Goal: Use online tool/utility: Utilize a website feature to perform a specific function

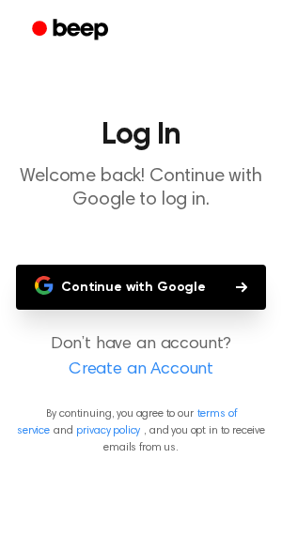
click at [168, 293] on button "Continue with Google" at bounding box center [141, 287] width 250 height 45
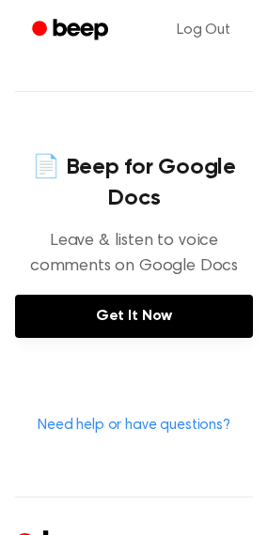
scroll to position [751, 0]
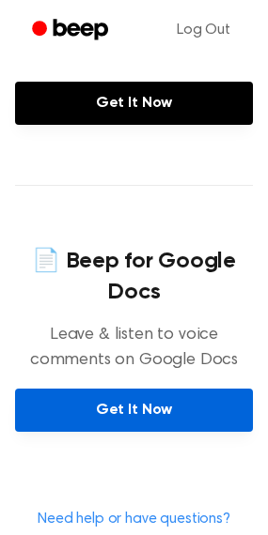
click at [157, 413] on link "Get It Now" at bounding box center [134, 410] width 238 height 43
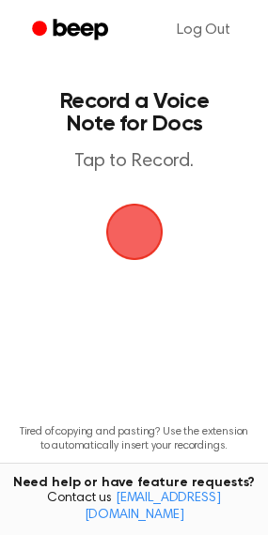
click at [147, 224] on span "button" at bounding box center [133, 232] width 79 height 79
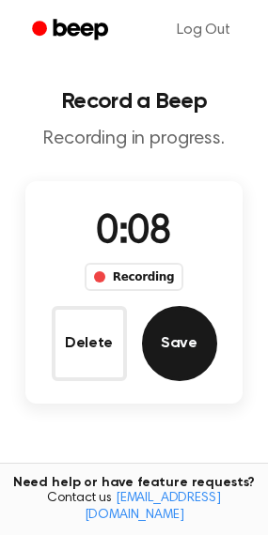
click at [170, 348] on button "Save" at bounding box center [179, 343] width 75 height 75
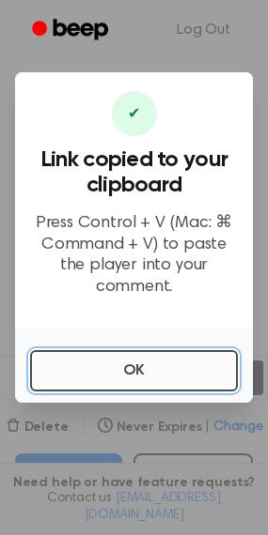
click at [172, 374] on button "OK" at bounding box center [134, 370] width 208 height 41
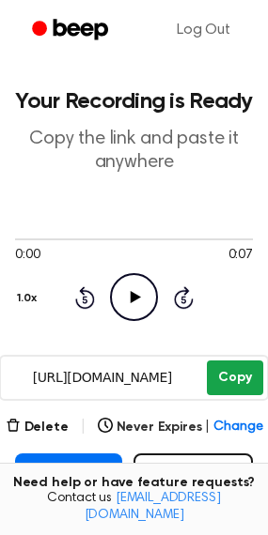
click at [239, 368] on button "Copy" at bounding box center [234, 378] width 55 height 35
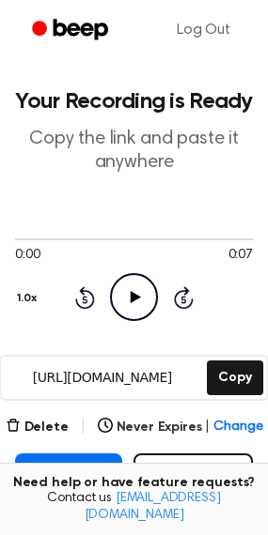
scroll to position [94, 0]
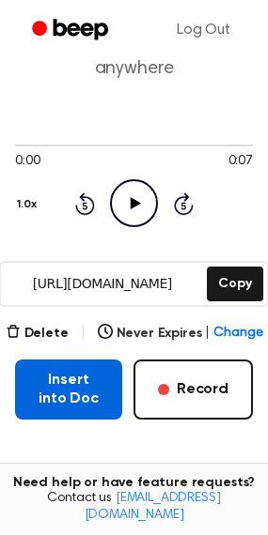
click at [94, 368] on button "Insert into Doc" at bounding box center [68, 390] width 107 height 60
